Goal: Find specific page/section

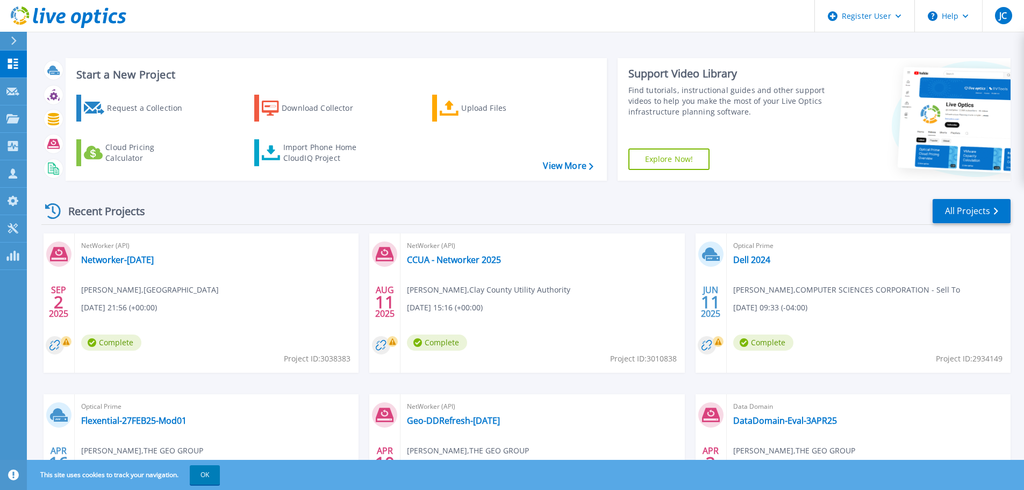
click at [16, 40] on icon at bounding box center [13, 41] width 5 height 9
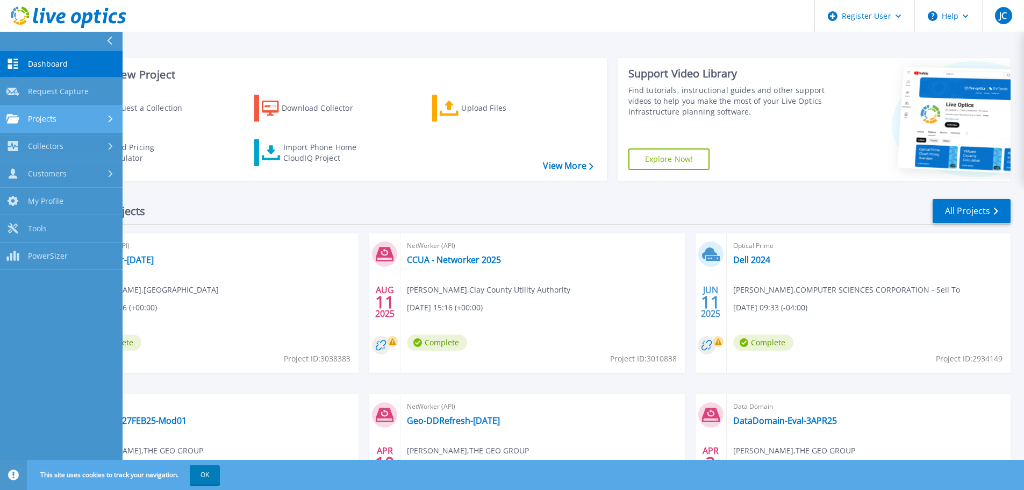
click at [57, 111] on link "Projects Projects" at bounding box center [61, 118] width 123 height 27
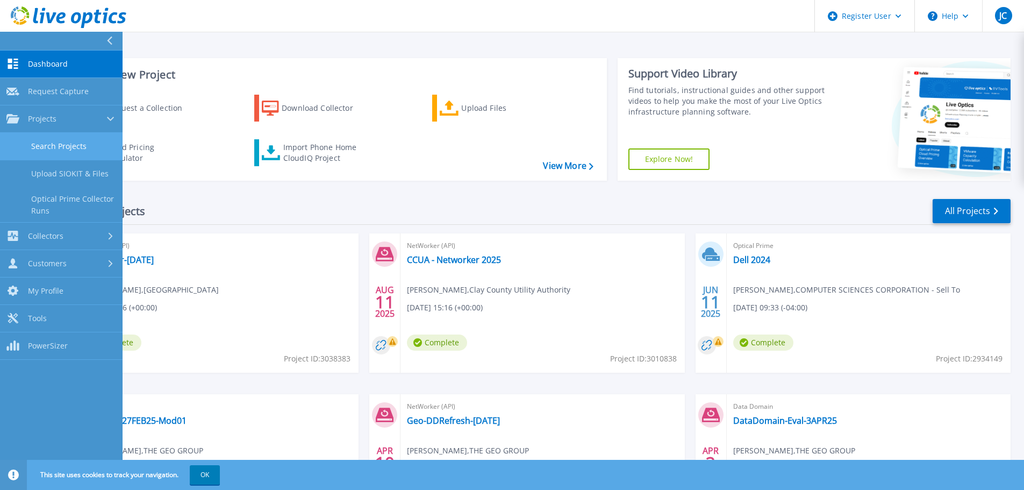
click at [67, 148] on link "Search Projects" at bounding box center [61, 146] width 123 height 27
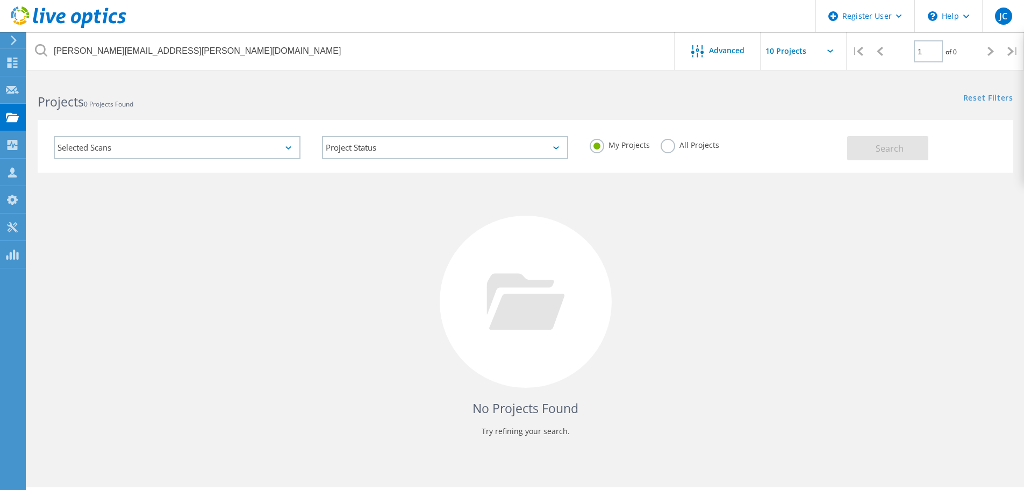
click at [670, 147] on label "All Projects" at bounding box center [689, 144] width 59 height 10
click at [0, 0] on input "All Projects" at bounding box center [0, 0] width 0 height 0
click at [856, 143] on button "Search" at bounding box center [887, 148] width 81 height 24
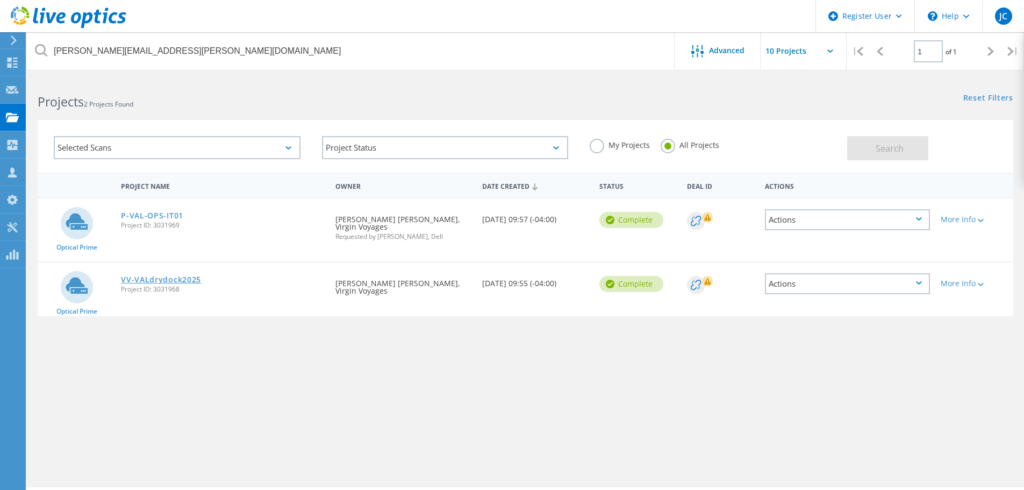
click at [169, 276] on link "VV-VALdrydock2025" at bounding box center [161, 280] width 80 height 8
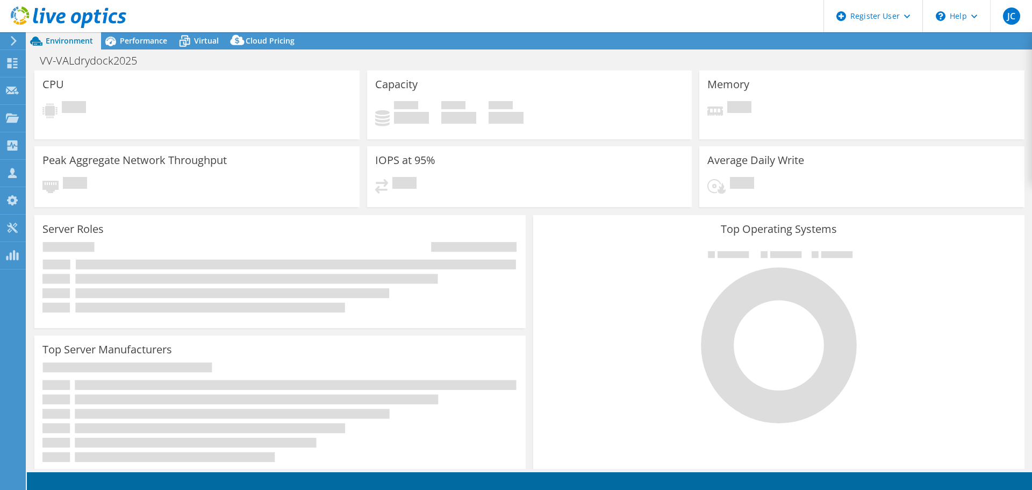
select select "USD"
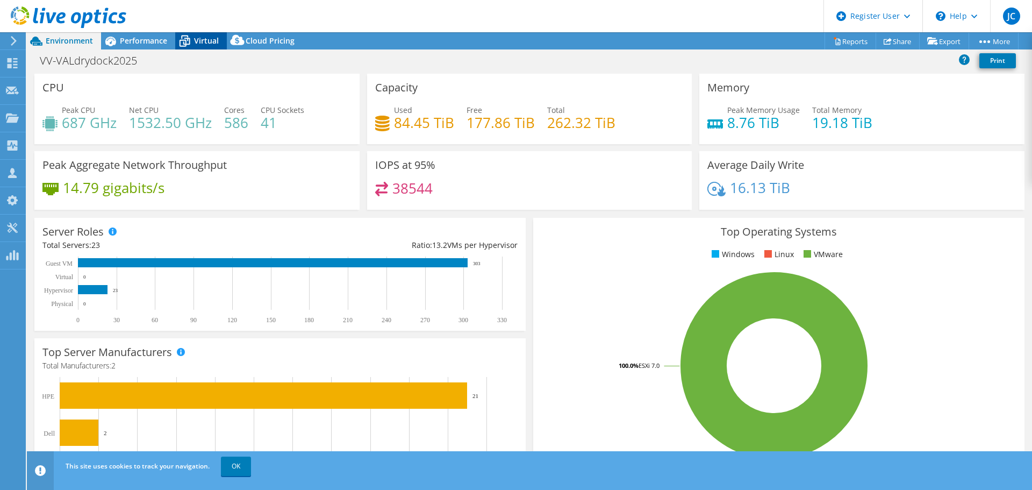
click at [199, 34] on div "Virtual" at bounding box center [201, 40] width 52 height 17
